Goal: Information Seeking & Learning: Learn about a topic

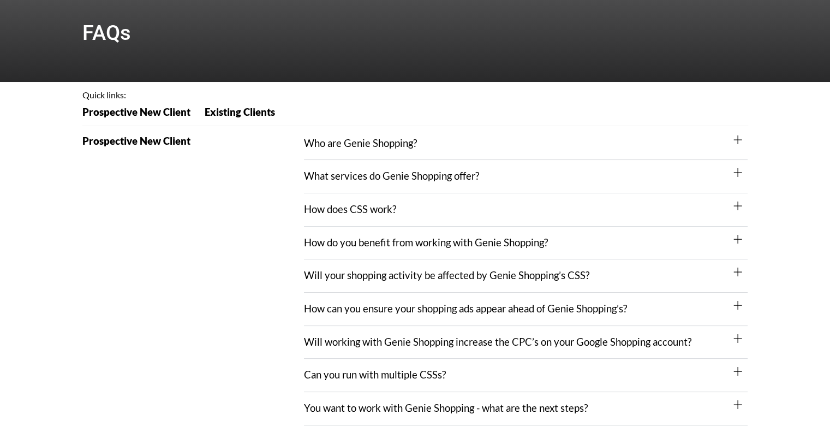
scroll to position [109, 0]
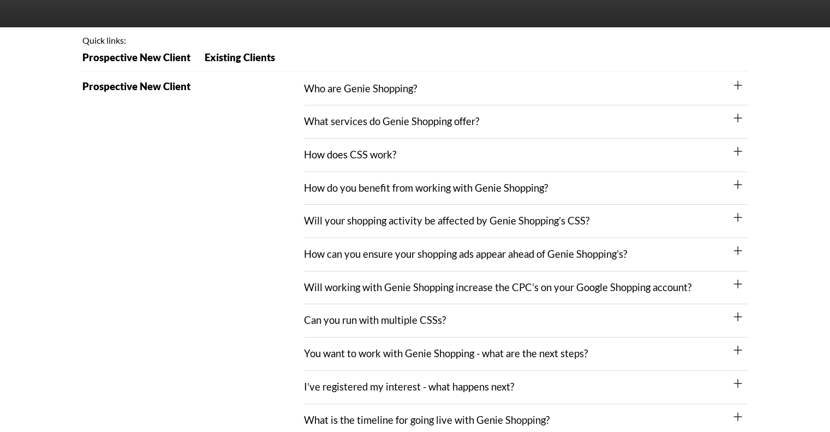
click at [382, 124] on link "What services do Genie Shopping offer?" at bounding box center [391, 121] width 175 height 12
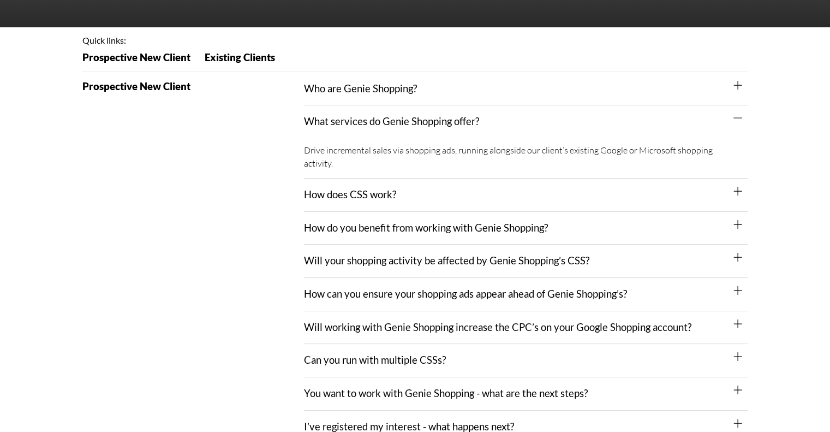
click at [359, 188] on div "How does CSS work?" at bounding box center [526, 194] width 444 height 33
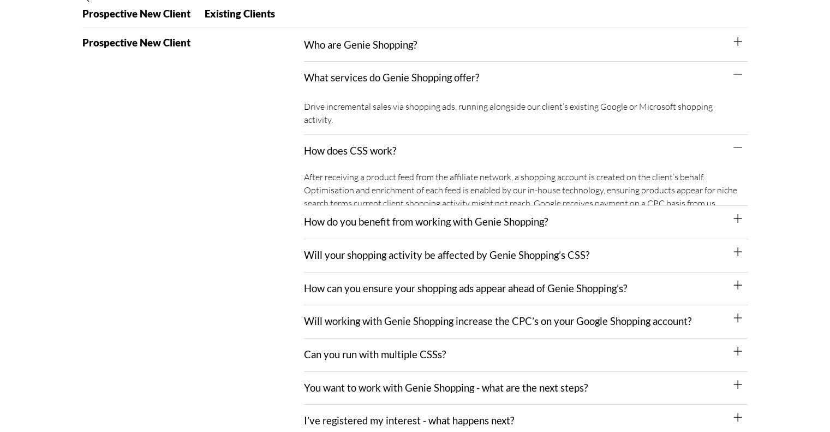
scroll to position [218, 0]
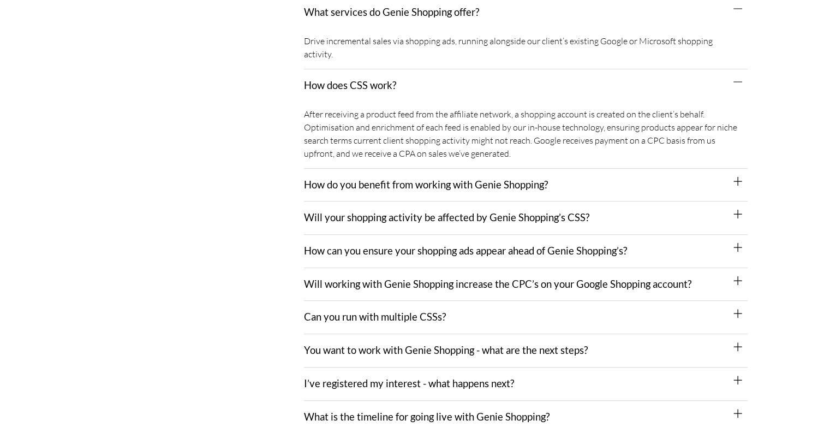
click at [397, 178] on link "How do you benefit from working with Genie Shopping?" at bounding box center [426, 184] width 244 height 12
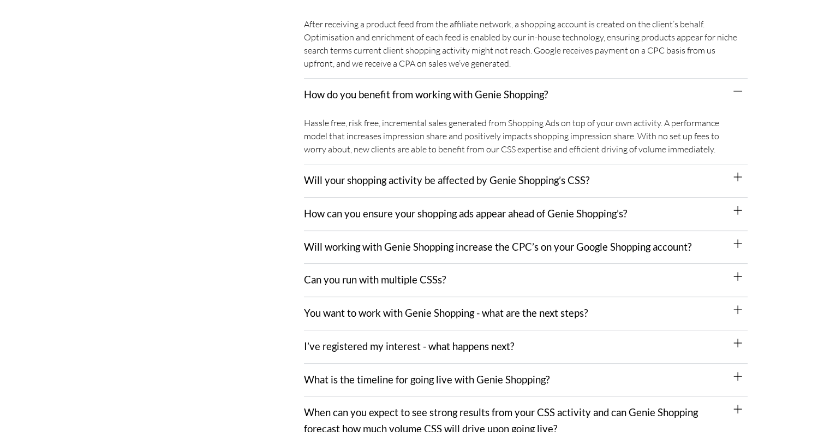
scroll to position [328, 0]
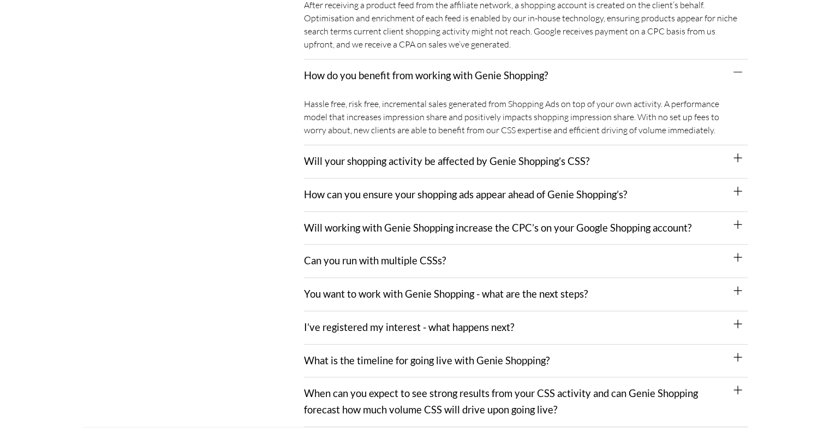
click at [352, 155] on link "Will your shopping activity be affected by Genie Shopping’s CSS?" at bounding box center [446, 161] width 285 height 12
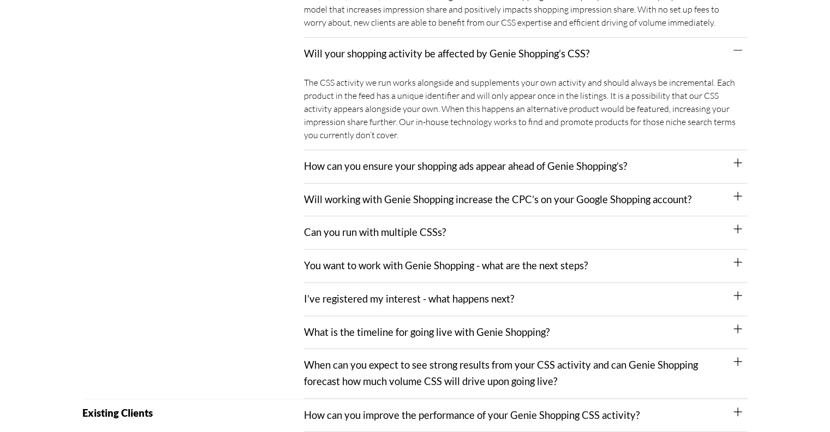
scroll to position [437, 0]
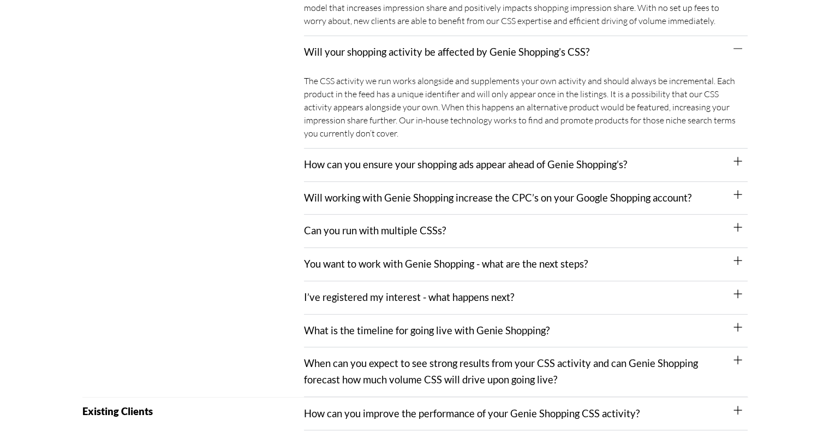
click at [323, 158] on link "How can you ensure your shopping ads appear ahead of Genie Shopping’s?" at bounding box center [465, 164] width 323 height 12
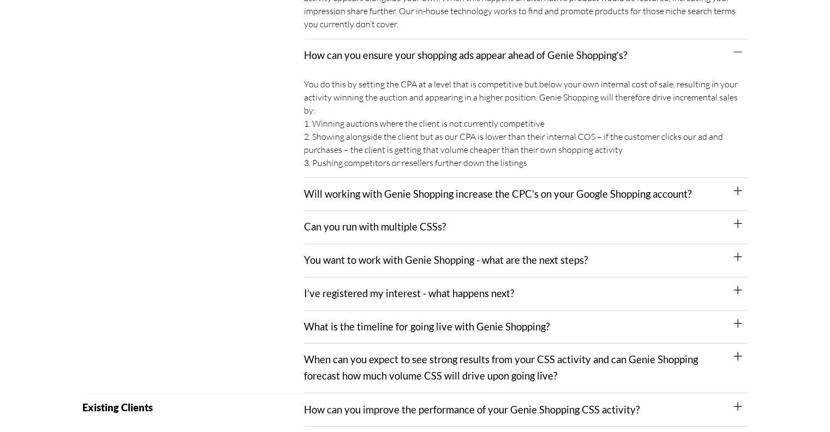
scroll to position [600, 0]
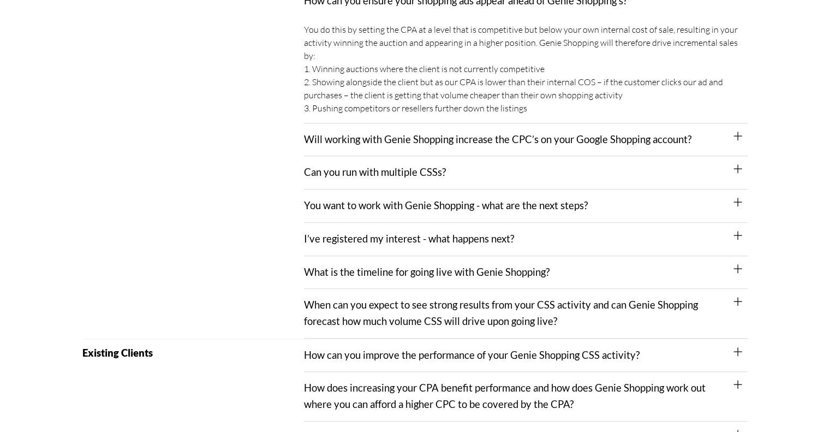
click at [334, 133] on link "Will working with Genie Shopping increase the CPC’s on your Google Shopping acc…" at bounding box center [498, 139] width 388 height 12
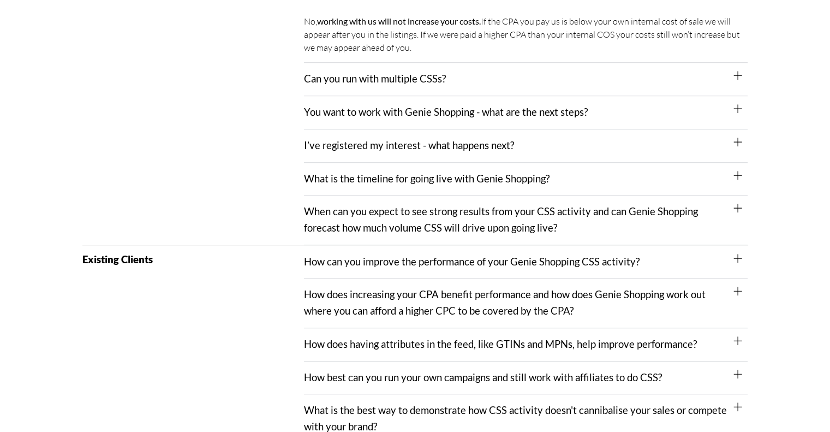
scroll to position [764, 0]
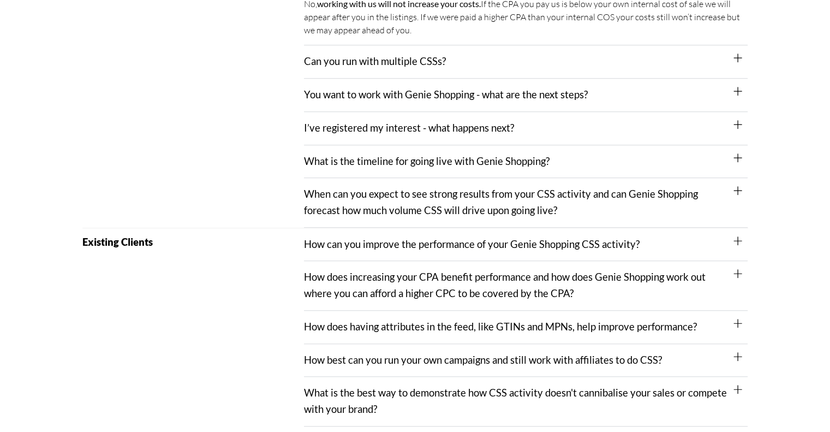
click at [323, 188] on link "When can you expect to see strong results from your CSS activity and can Genie …" at bounding box center [501, 202] width 394 height 28
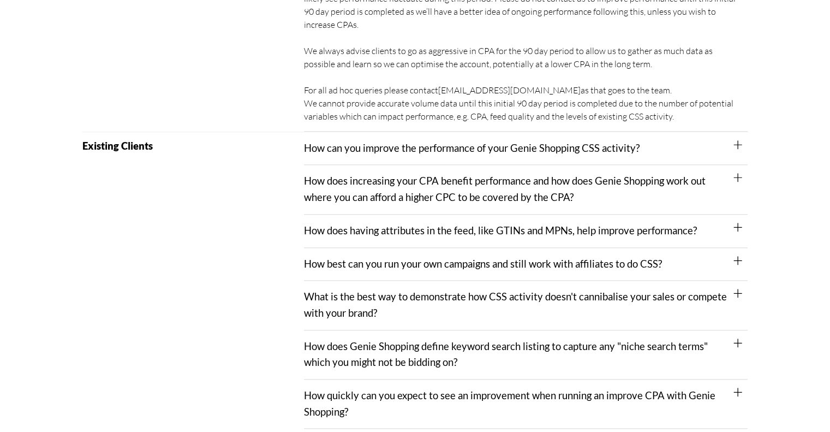
scroll to position [1037, 0]
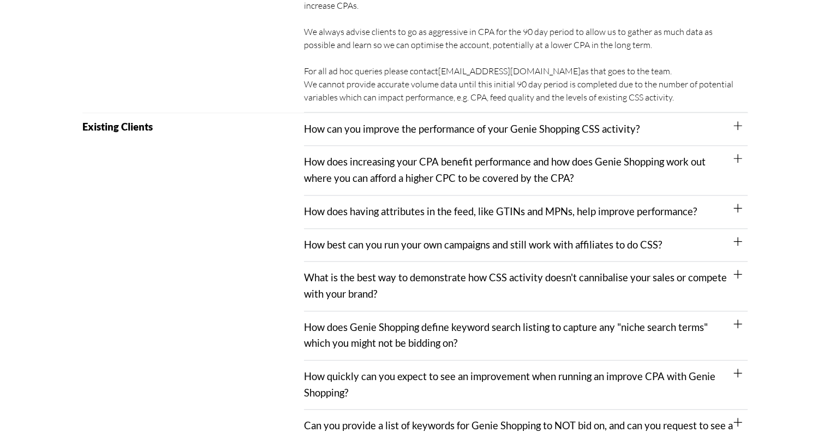
click at [352, 146] on div "How does increasing your CPA benefit performance and how does Genie Shopping wo…" at bounding box center [526, 170] width 444 height 49
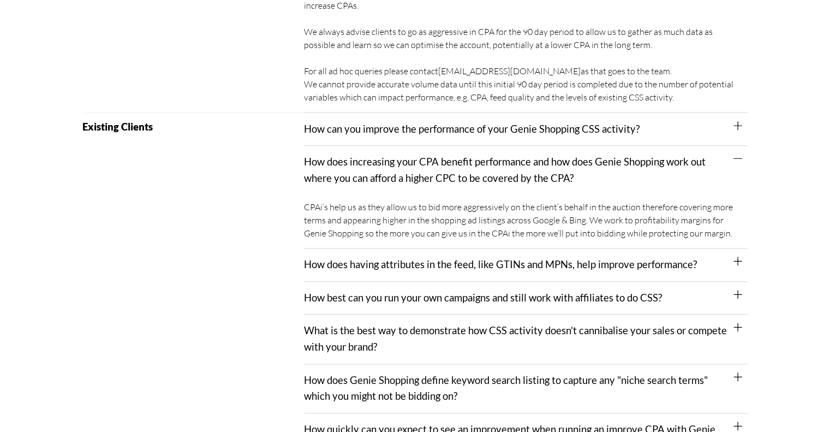
click at [336, 123] on link "How can you improve the performance of your Genie Shopping CSS activity?" at bounding box center [472, 129] width 336 height 12
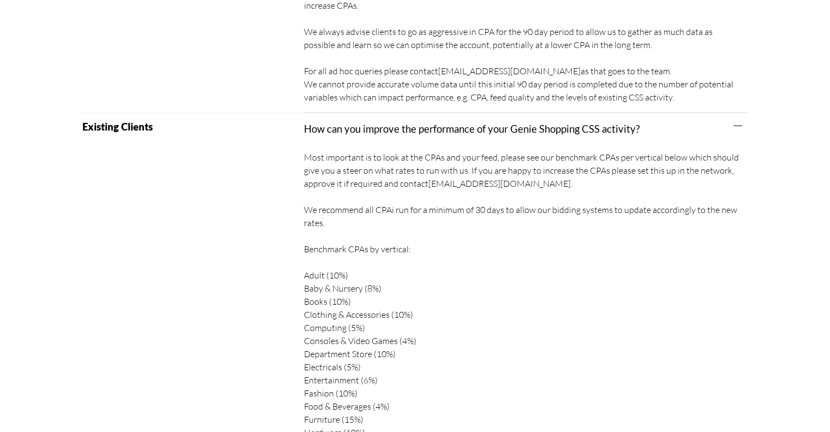
click at [410, 122] on div "How can you improve the performance of your Genie Shopping CSS activity?" at bounding box center [526, 129] width 444 height 33
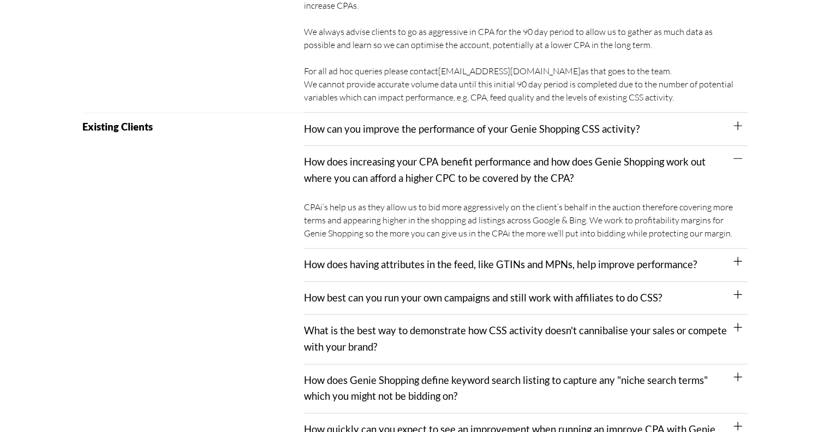
scroll to position [1146, 0]
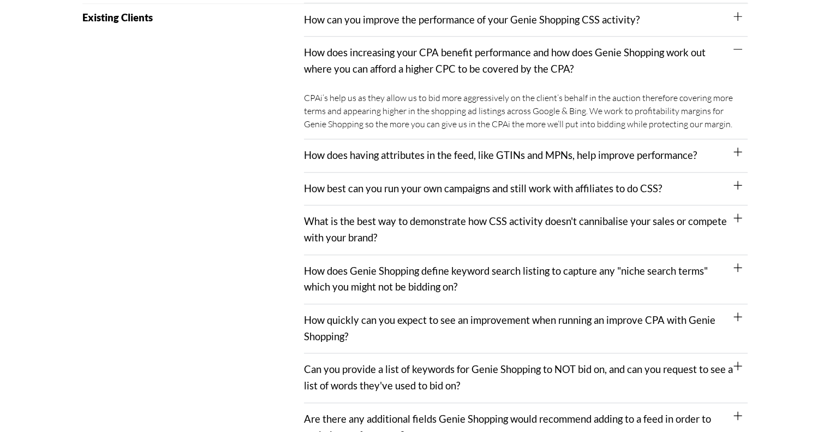
click at [346, 182] on link "How best can you run your own campaigns and still work with affiliates to do CS…" at bounding box center [483, 188] width 358 height 12
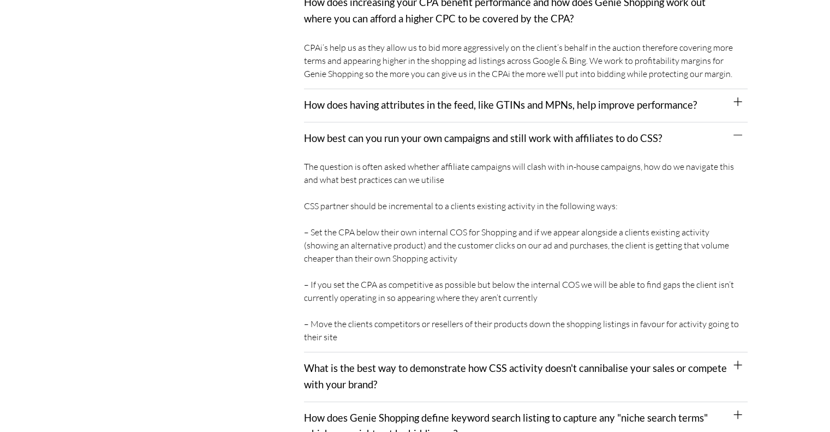
scroll to position [1256, 0]
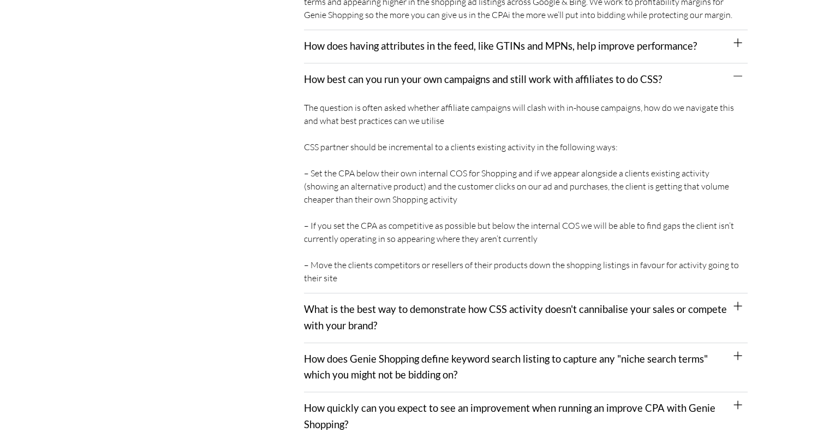
click at [368, 305] on link "What is the best way to demonstrate how CSS activity doesn't cannibalise your s…" at bounding box center [515, 317] width 423 height 28
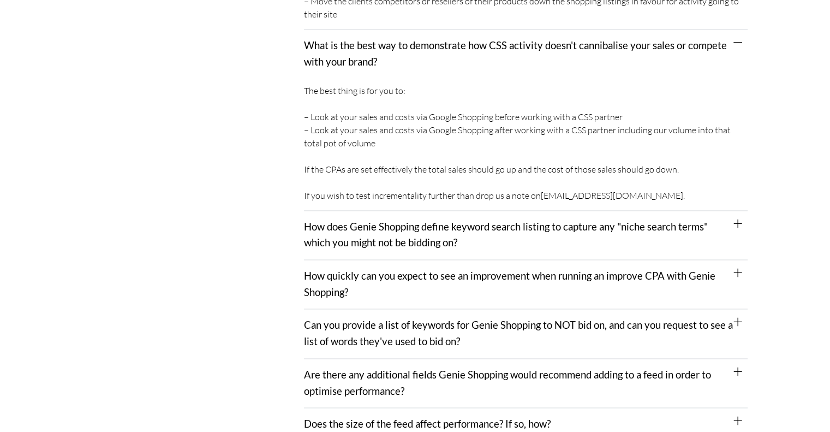
scroll to position [1583, 0]
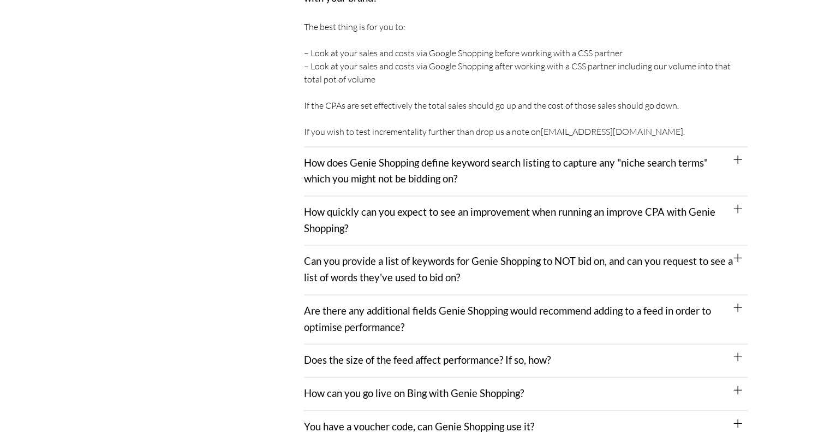
click at [357, 207] on div "How quickly can you expect to see an improvement when running an improve CPA wi…" at bounding box center [526, 220] width 444 height 49
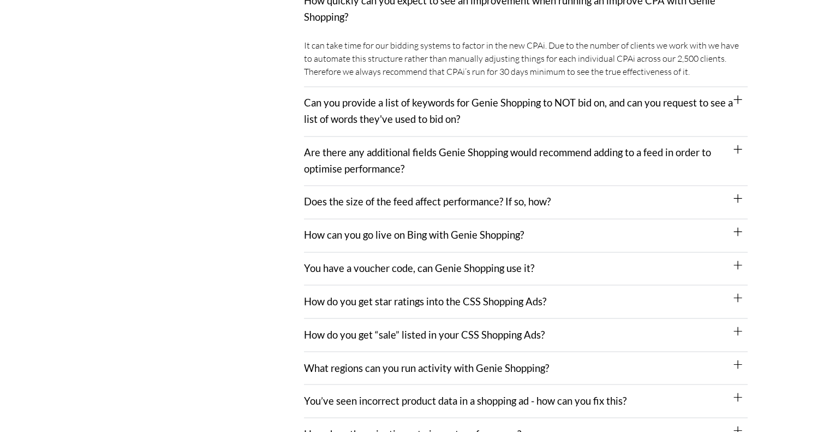
scroll to position [1801, 0]
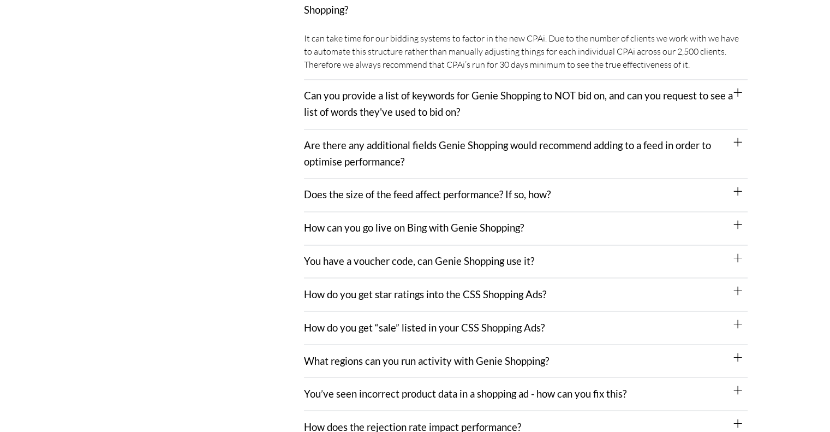
click at [324, 188] on link "Does the size of the feed affect performance? If so, how?" at bounding box center [427, 194] width 247 height 12
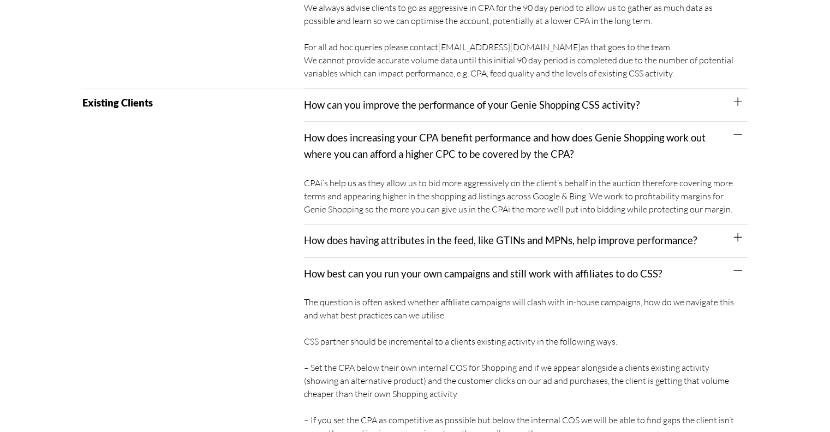
scroll to position [1037, 0]
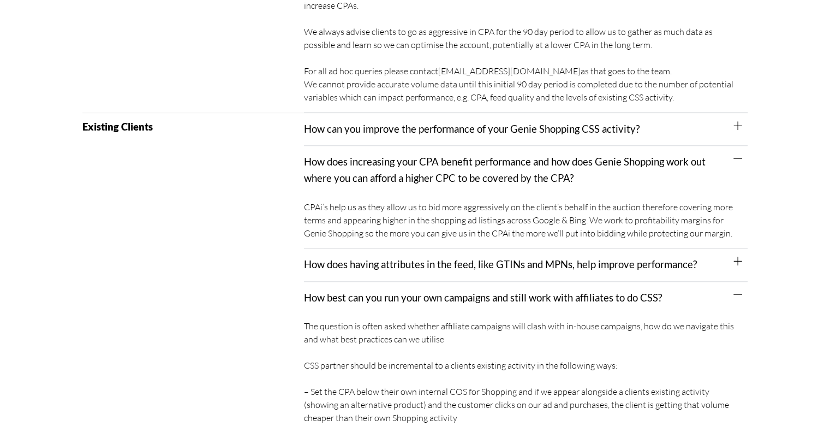
click at [402, 258] on link "How does having attributes in the feed, like GTINs and MPNs, help improve perfo…" at bounding box center [500, 264] width 393 height 12
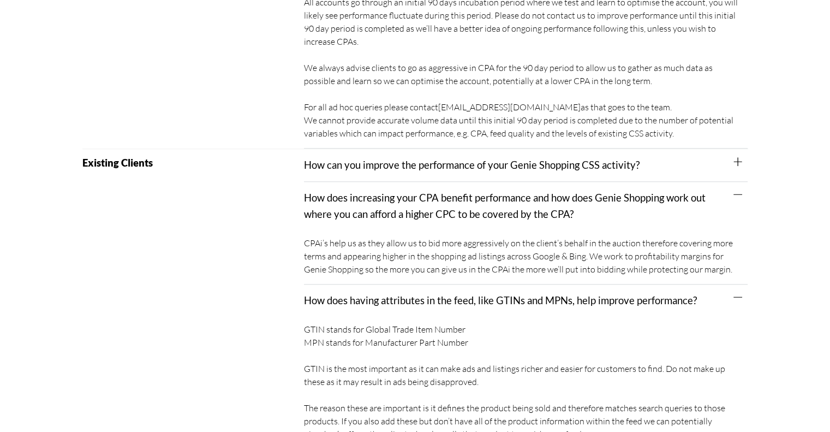
scroll to position [983, 0]
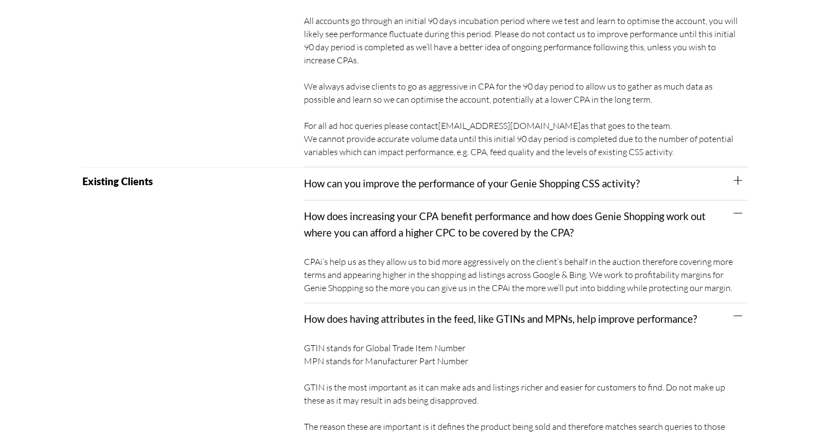
click at [369, 177] on link "How can you improve the performance of your Genie Shopping CSS activity?" at bounding box center [472, 183] width 336 height 12
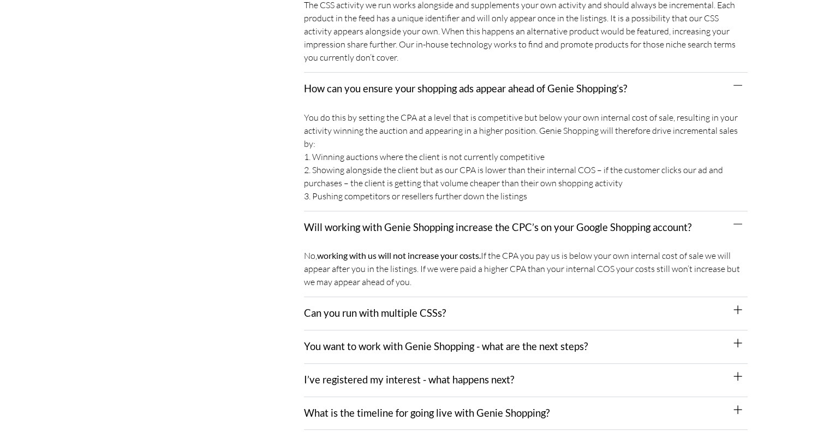
scroll to position [491, 0]
